Goal: Task Accomplishment & Management: Use online tool/utility

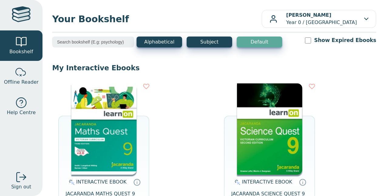
click at [118, 119] on img at bounding box center [103, 128] width 65 height 91
click at [122, 129] on img at bounding box center [103, 128] width 65 height 91
